Goal: Complete application form

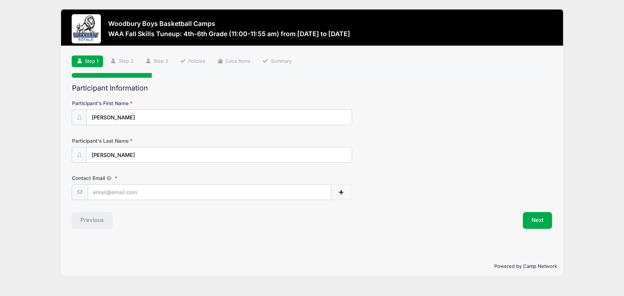
click at [129, 200] on div "Participant Information Participant's First Name [PERSON_NAME] Participant's La…" at bounding box center [312, 156] width 480 height 145
click at [132, 191] on input "Contact Email" at bounding box center [209, 193] width 243 height 16
type input "[EMAIL_ADDRESS][DOMAIN_NAME]"
click at [528, 223] on button "Next" at bounding box center [538, 220] width 30 height 17
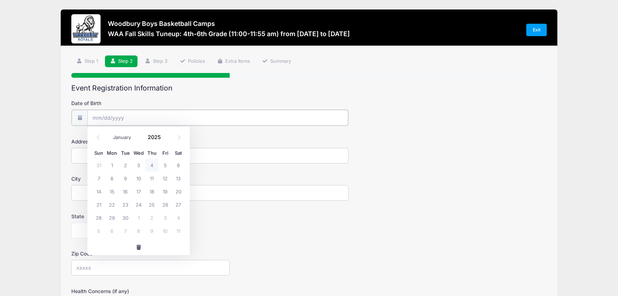
click at [142, 118] on input "Date of Birth" at bounding box center [217, 118] width 261 height 16
click at [109, 120] on input "Date of Birth" at bounding box center [217, 118] width 261 height 16
click at [91, 118] on input "Date of Birth" at bounding box center [217, 118] width 261 height 16
click at [101, 118] on input "Date of Birth" at bounding box center [217, 118] width 261 height 16
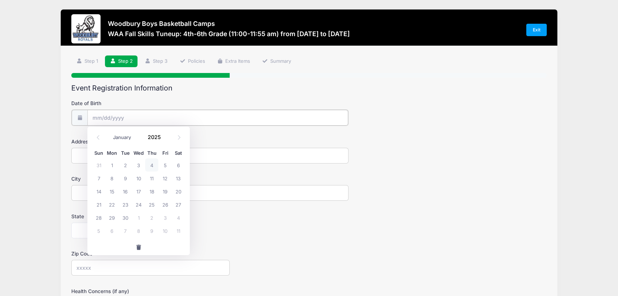
click at [100, 114] on input "Date of Birth" at bounding box center [217, 118] width 261 height 16
click at [117, 134] on select "January February March April May June July August September October November De…" at bounding box center [125, 138] width 33 height 10
select select "11"
click at [109, 133] on select "January February March April May June July August September October November De…" at bounding box center [125, 138] width 33 height 10
click at [160, 140] on input "2025" at bounding box center [156, 137] width 24 height 11
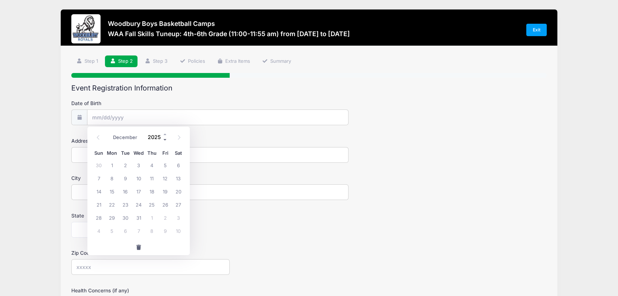
click at [166, 141] on span at bounding box center [165, 139] width 5 height 5
click at [164, 135] on span at bounding box center [165, 134] width 5 height 5
click at [164, 139] on span at bounding box center [165, 139] width 5 height 5
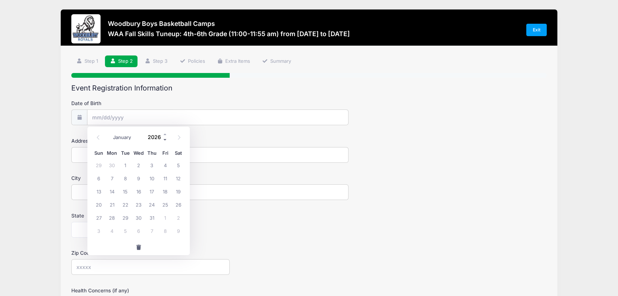
click at [164, 139] on span at bounding box center [165, 139] width 5 height 5
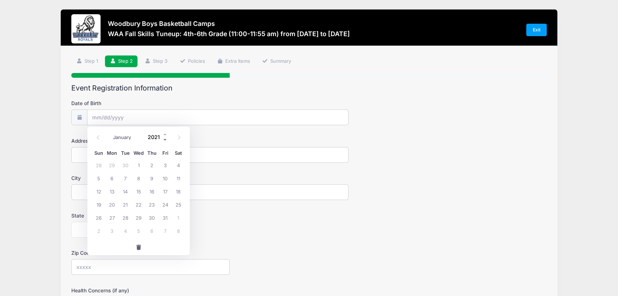
click at [164, 139] on span at bounding box center [165, 139] width 5 height 5
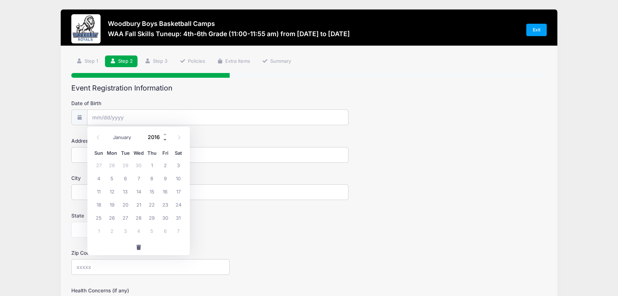
click at [164, 139] on span at bounding box center [165, 139] width 5 height 5
type input "2015"
click at [152, 191] on span "17" at bounding box center [151, 191] width 13 height 13
type input "[DATE]"
click at [102, 159] on input "Address" at bounding box center [209, 155] width 277 height 16
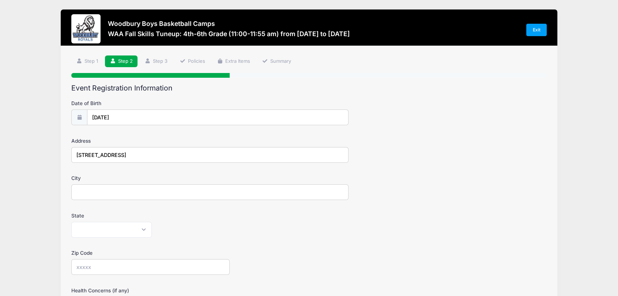
type input "[STREET_ADDRESS]"
type input "Woodbury"
select select "MN"
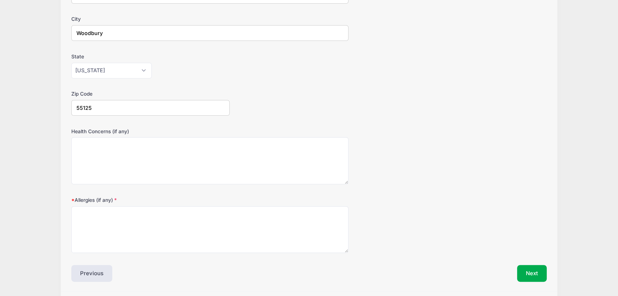
scroll to position [165, 0]
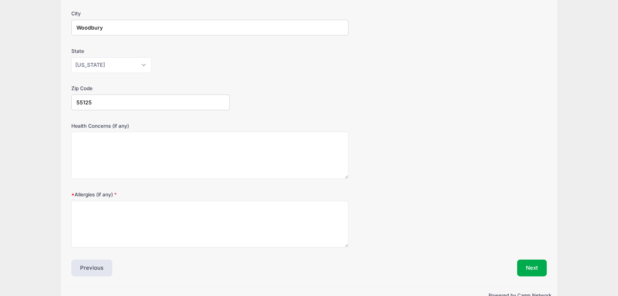
type input "55125"
click at [195, 228] on textarea "Allergies (if any)" at bounding box center [209, 224] width 277 height 47
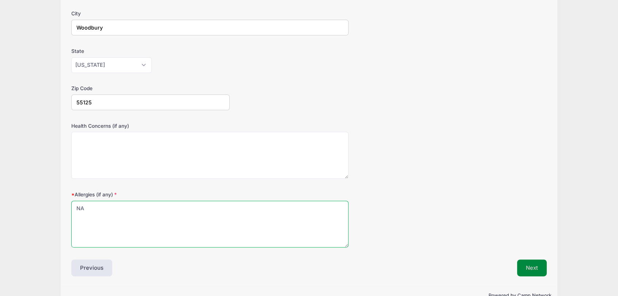
type textarea "NA"
click at [526, 270] on button "Next" at bounding box center [532, 268] width 30 height 17
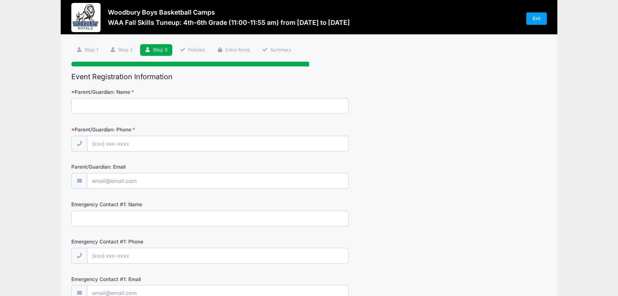
scroll to position [0, 0]
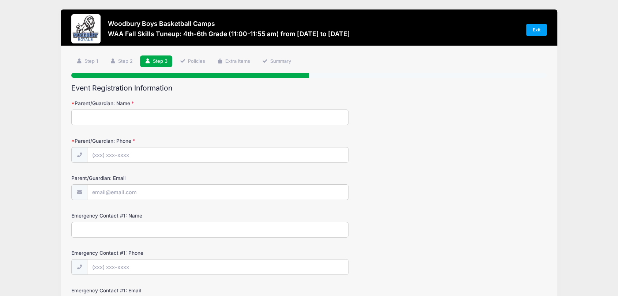
click at [91, 116] on input "Parent/Guardian: Name" at bounding box center [209, 118] width 277 height 16
type input "[PERSON_NAME]"
type input "[PHONE_NUMBER]"
type input "[EMAIL_ADDRESS][DOMAIN_NAME]"
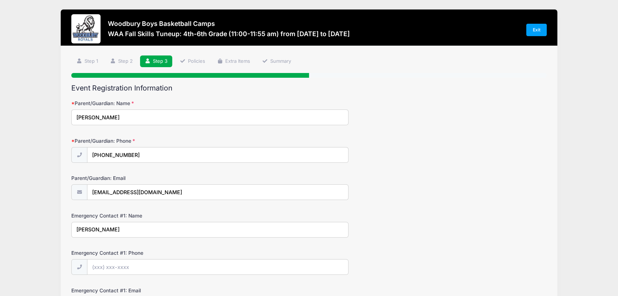
type input "[PERSON_NAME]"
click at [98, 262] on input "Emergency Contact #1: Phone" at bounding box center [217, 268] width 261 height 16
type input "[PHONE_NUMBER]"
click at [106, 231] on input "[PERSON_NAME]" at bounding box center [209, 230] width 277 height 16
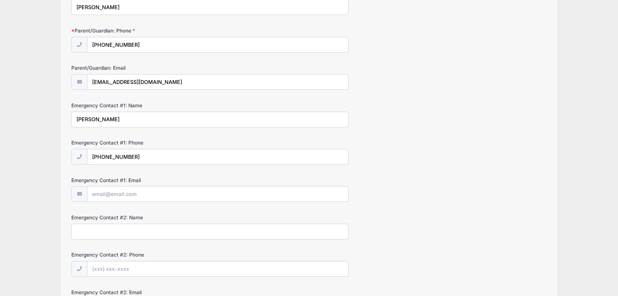
scroll to position [112, 0]
type input "[PERSON_NAME]"
click at [137, 191] on input "Emergency Contact #1: Email" at bounding box center [217, 193] width 261 height 16
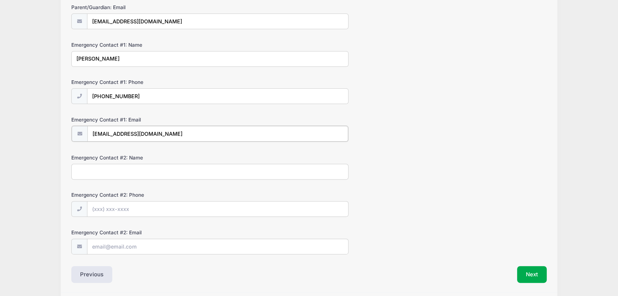
scroll to position [196, 0]
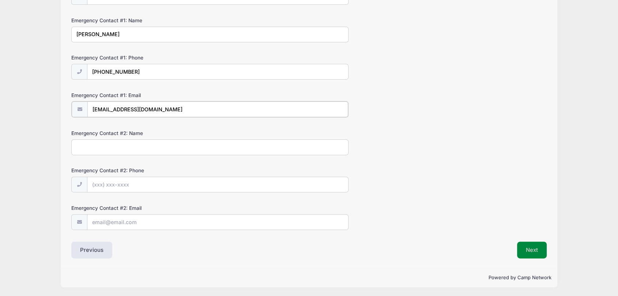
type input "[EMAIL_ADDRESS][DOMAIN_NAME]"
click at [532, 255] on button "Next" at bounding box center [532, 250] width 30 height 17
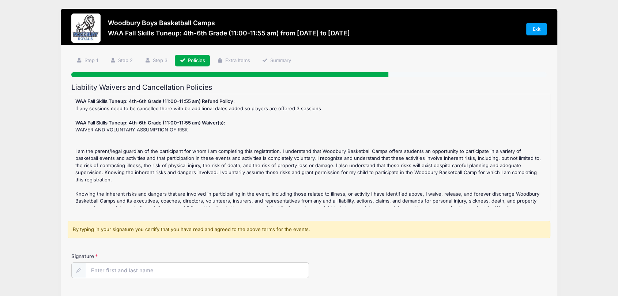
scroll to position [0, 0]
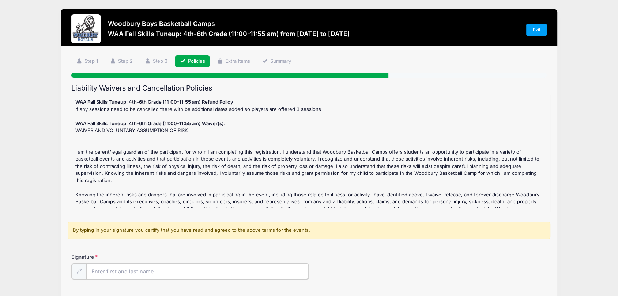
click at [152, 275] on input "Signature" at bounding box center [197, 272] width 222 height 16
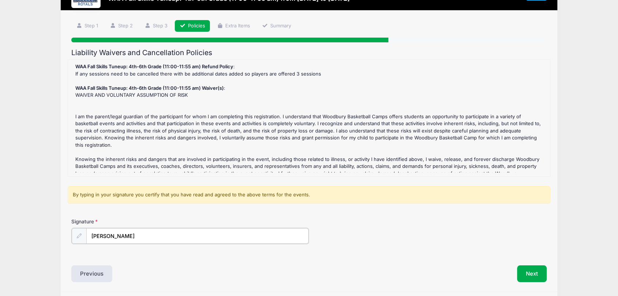
scroll to position [40, 0]
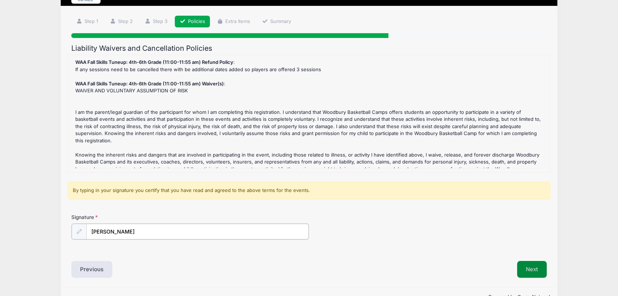
type input "[PERSON_NAME]"
click at [524, 270] on button "Next" at bounding box center [532, 269] width 30 height 17
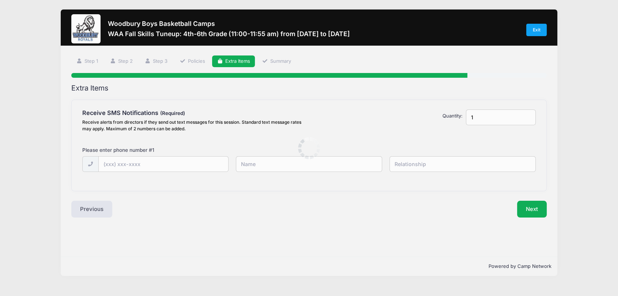
scroll to position [0, 0]
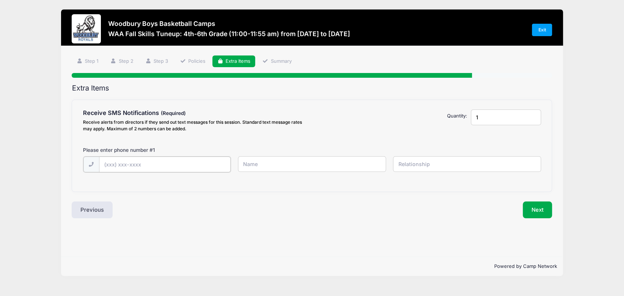
click at [134, 161] on input "text" at bounding box center [165, 165] width 132 height 16
type input "[PHONE_NUMBER]"
type input "[PERSON_NAME]"
type input "Mom"
click at [538, 209] on button "Next" at bounding box center [538, 209] width 30 height 17
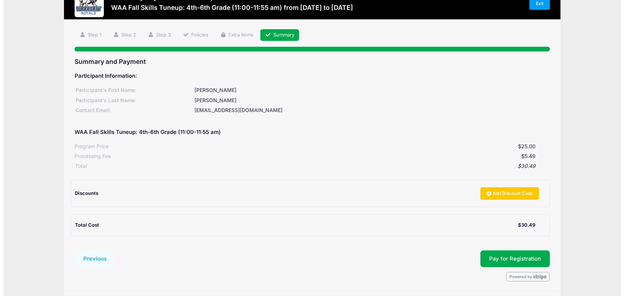
scroll to position [28, 0]
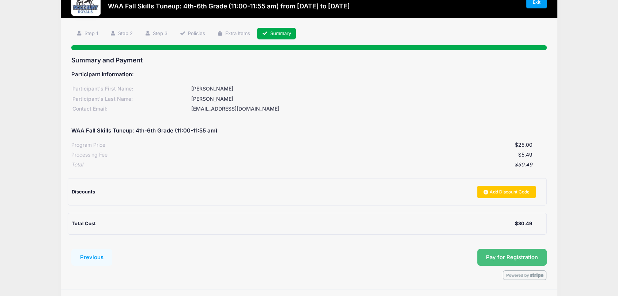
click at [513, 254] on button "Pay for Registration" at bounding box center [511, 257] width 69 height 17
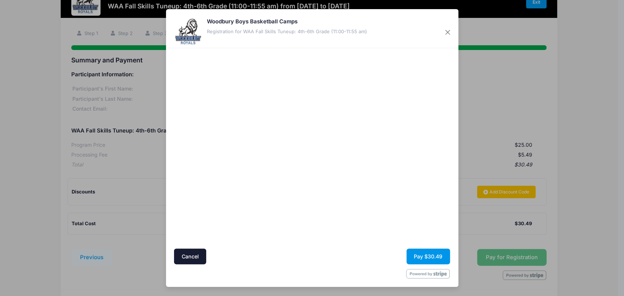
click at [418, 256] on button "Pay $30.49" at bounding box center [427, 257] width 43 height 16
